Goal: Transaction & Acquisition: Download file/media

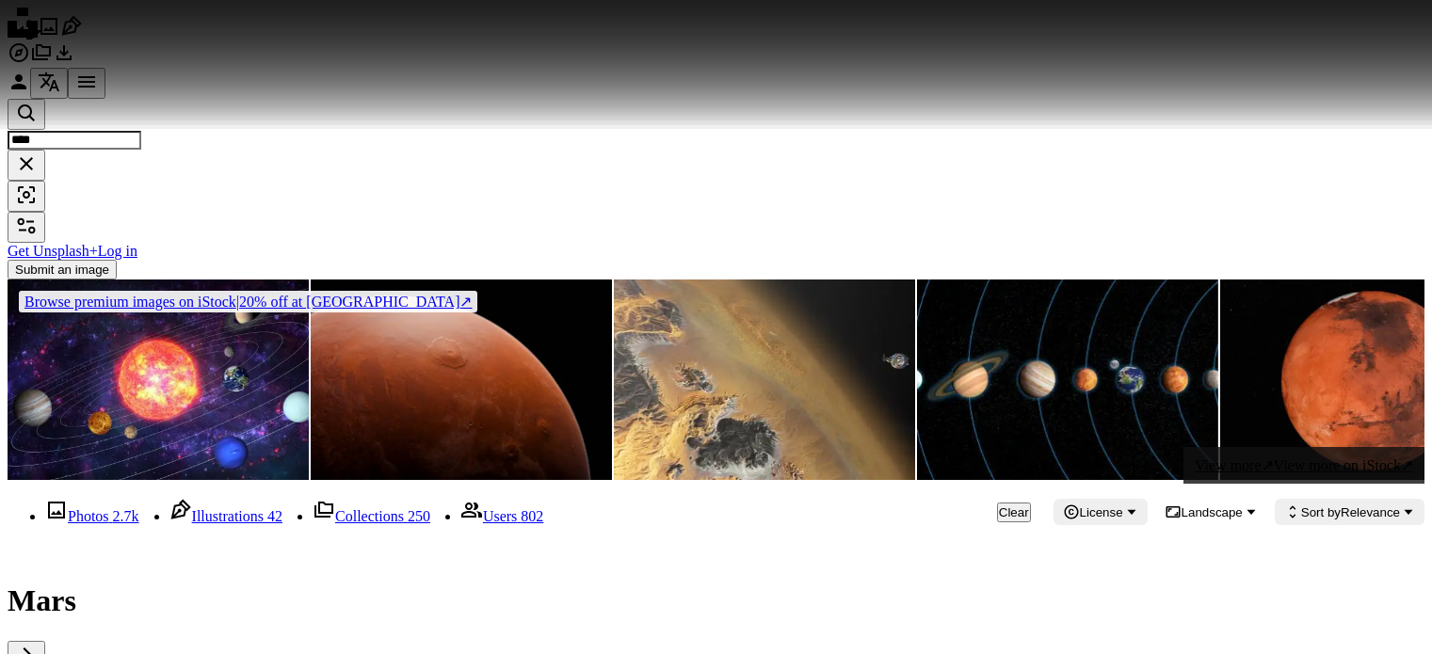
scroll to position [2165, 0]
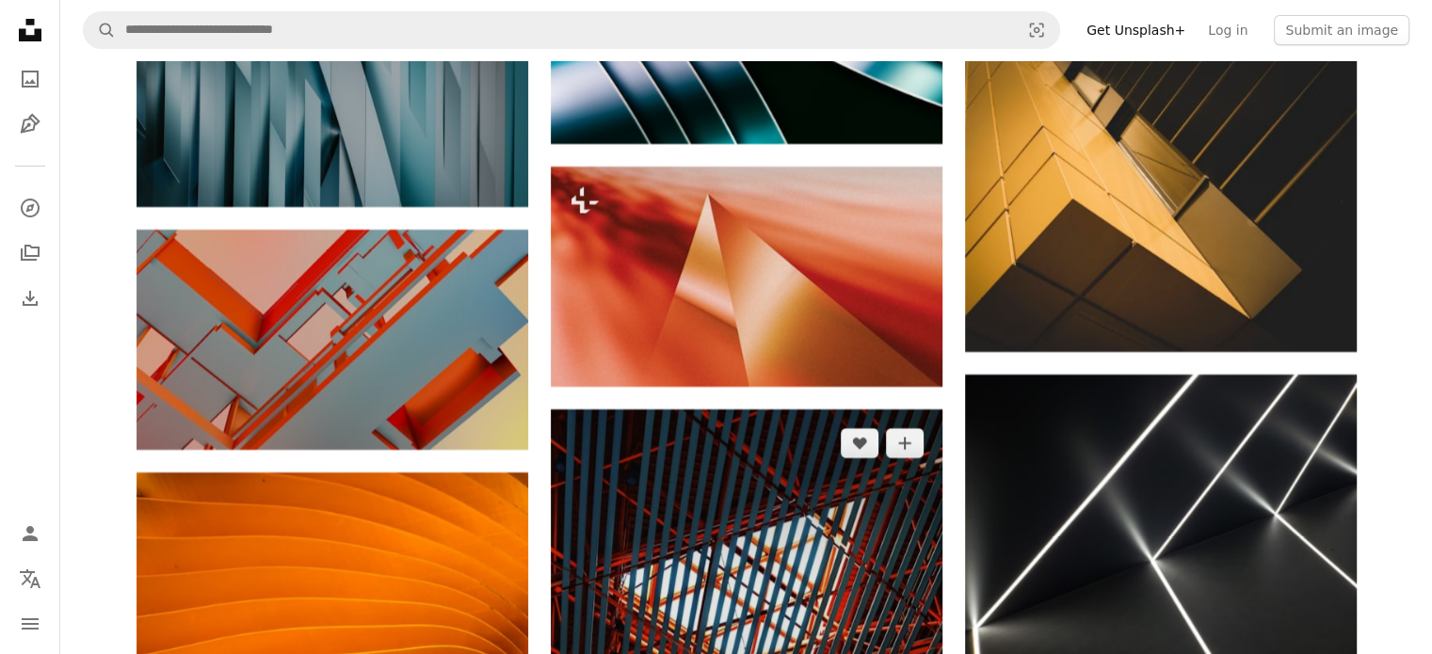
scroll to position [7252, 0]
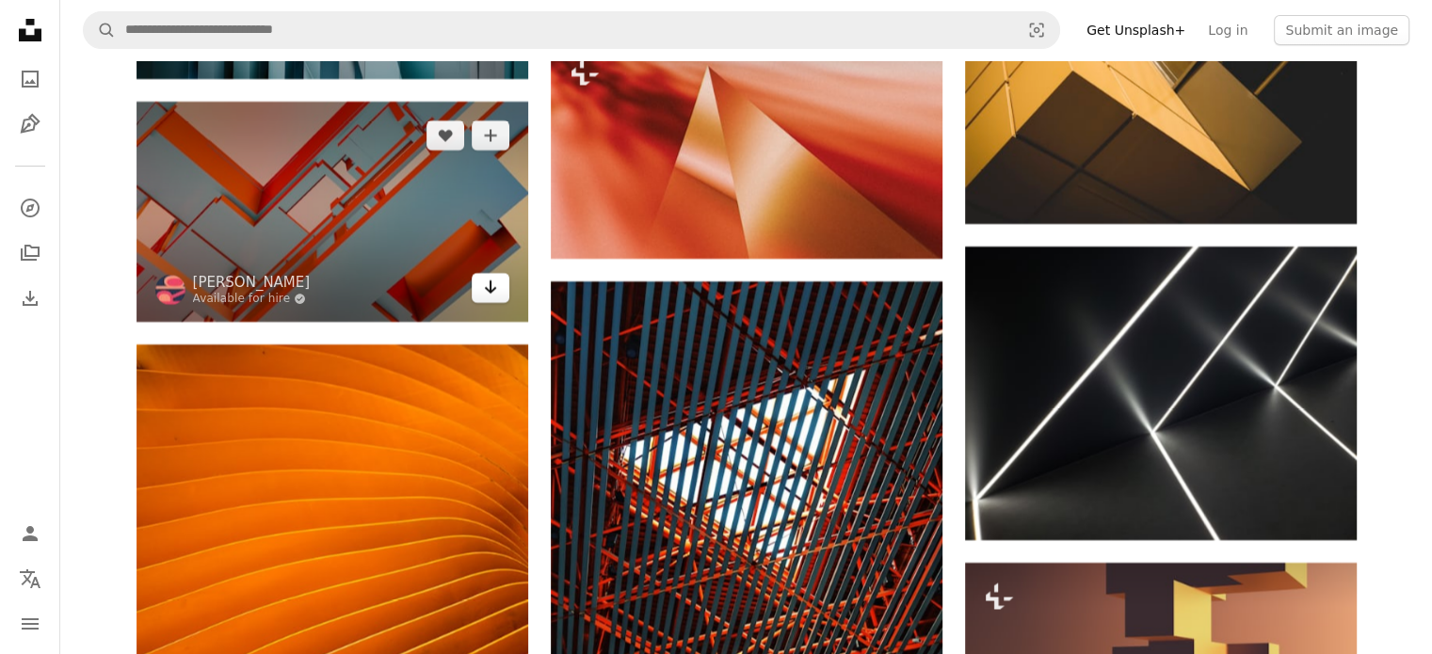
click at [481, 273] on link "Arrow pointing down" at bounding box center [491, 288] width 38 height 30
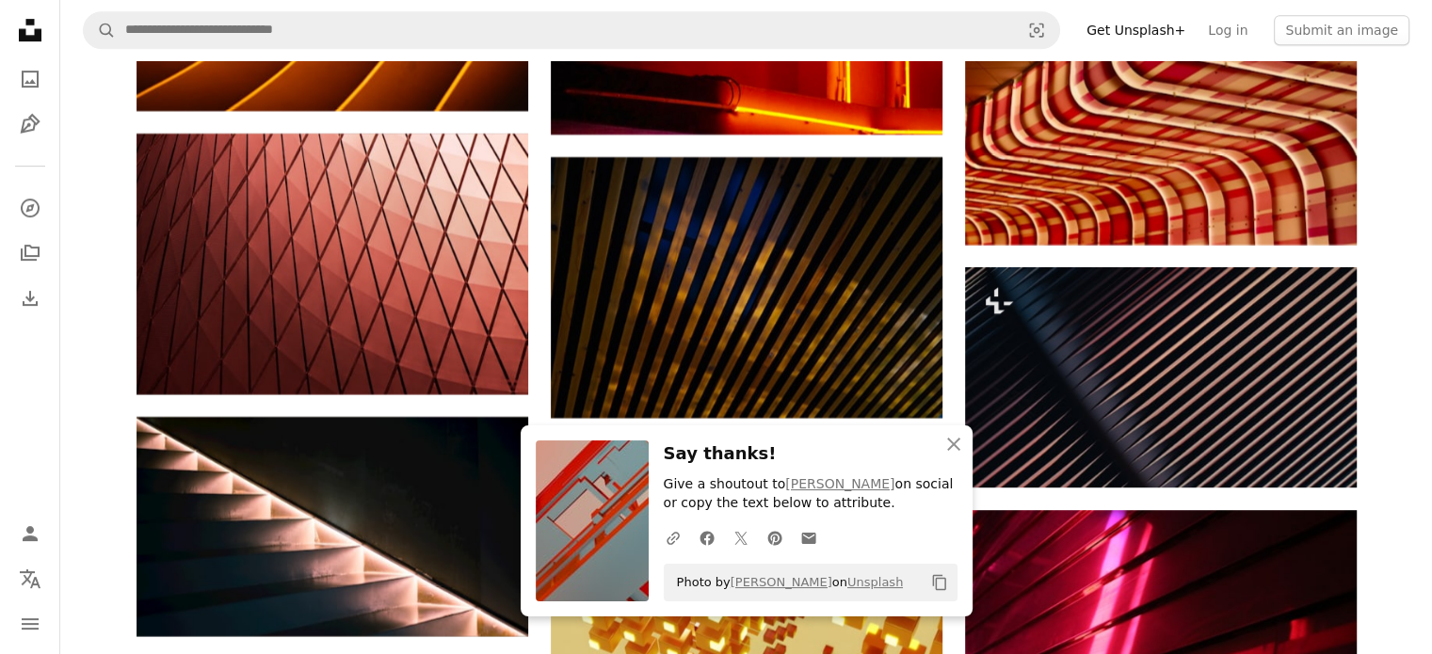
scroll to position [8099, 0]
